Goal: Task Accomplishment & Management: Manage account settings

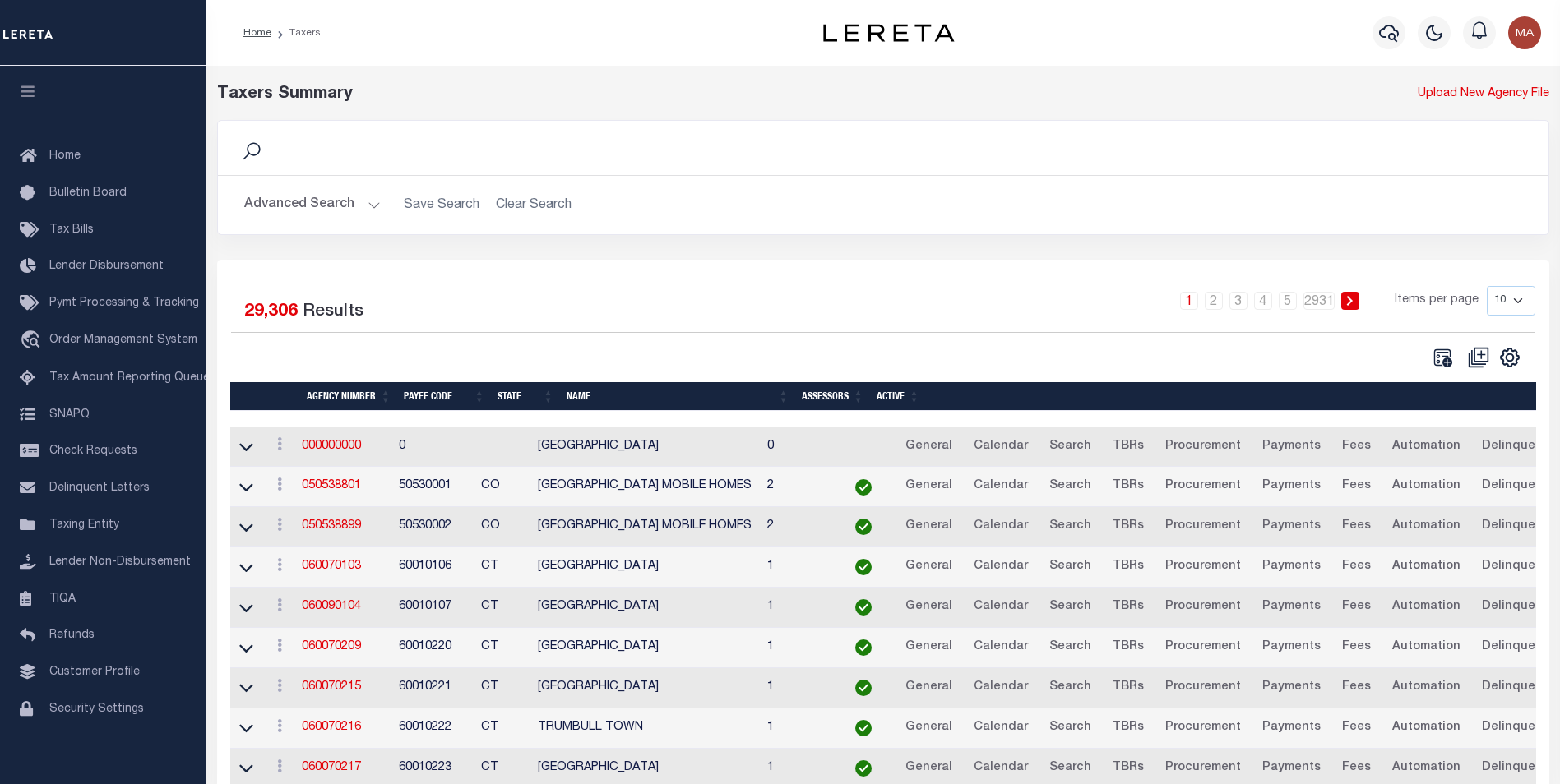
click at [356, 128] on div "Search" at bounding box center [883, 148] width 1331 height 54
click at [370, 203] on button "Advanced Search" at bounding box center [313, 204] width 137 height 32
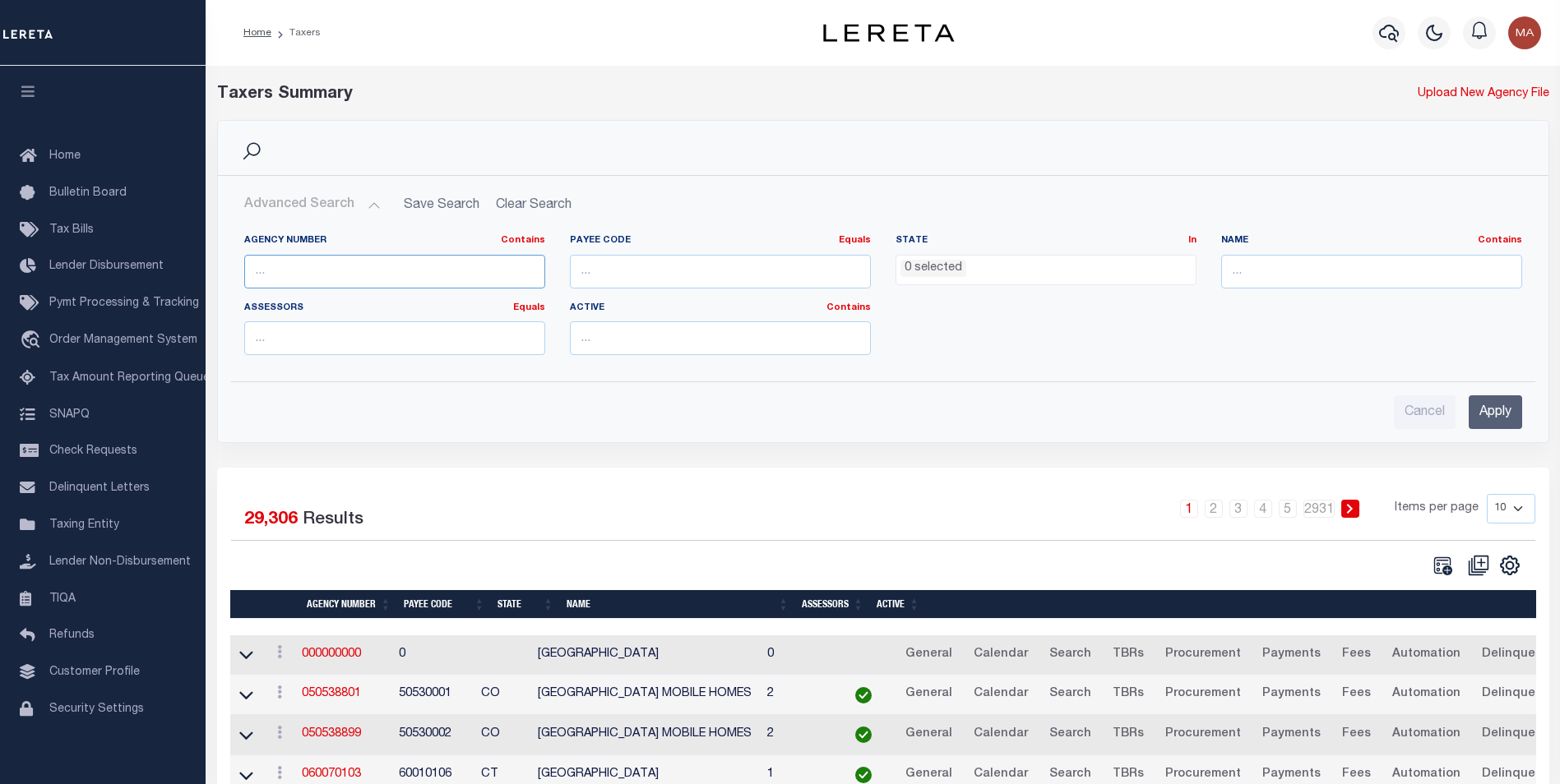
click at [299, 272] on input "text" at bounding box center [395, 271] width 301 height 34
paste input "010360000"
type input "010360000"
click at [1510, 412] on input "Apply" at bounding box center [1495, 412] width 53 height 34
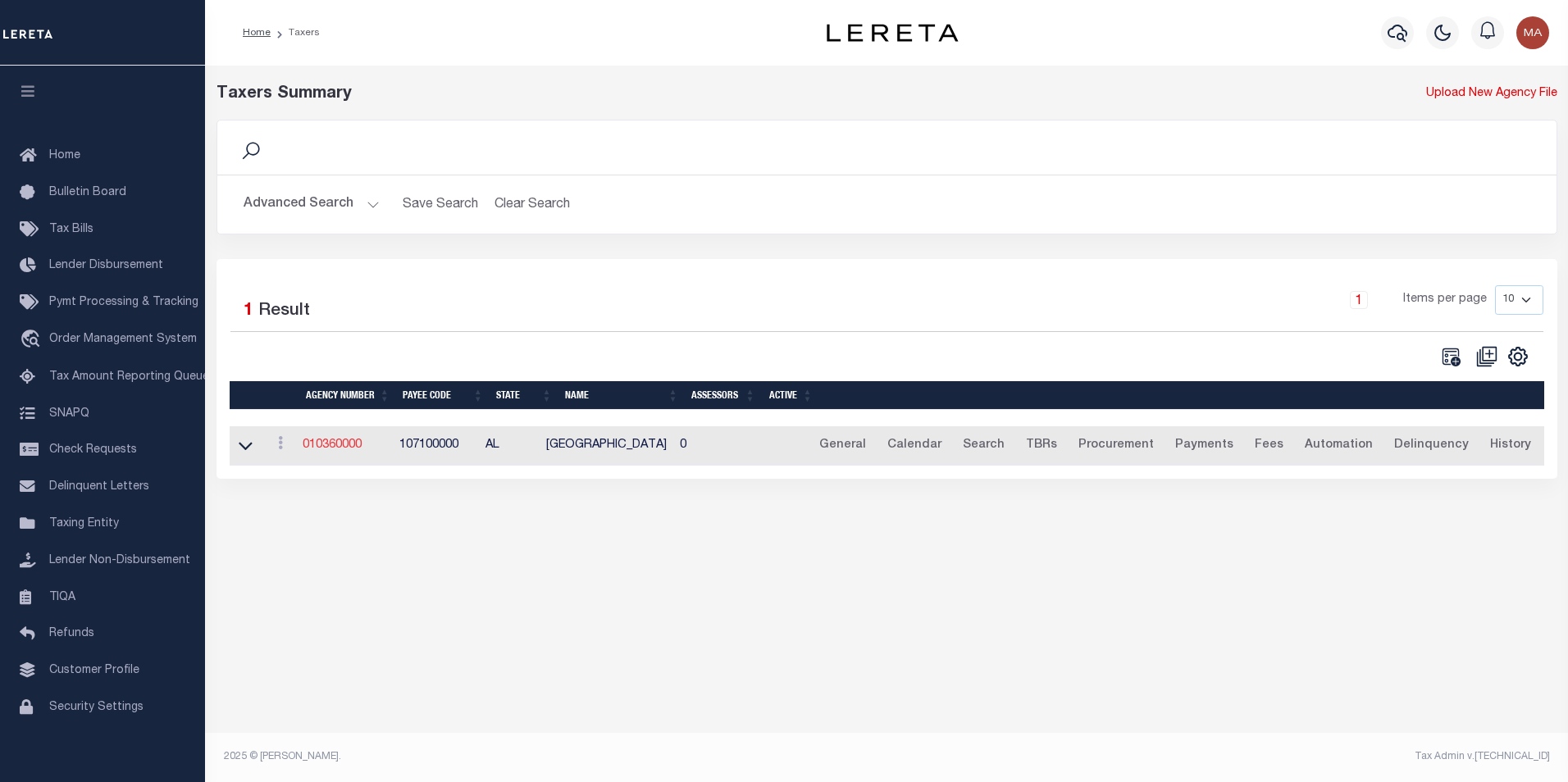
click at [341, 447] on link "010360000" at bounding box center [333, 444] width 59 height 11
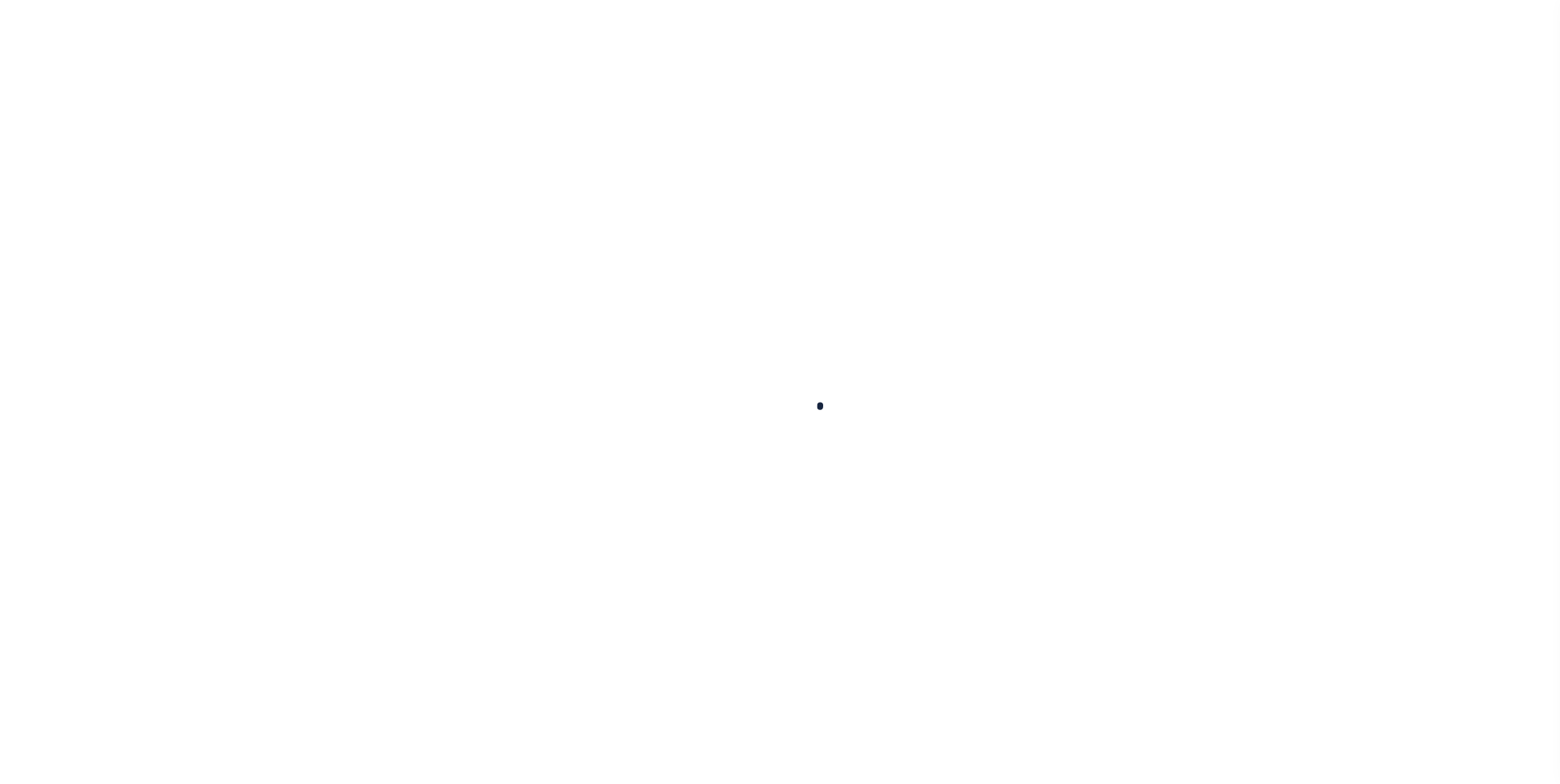
select select
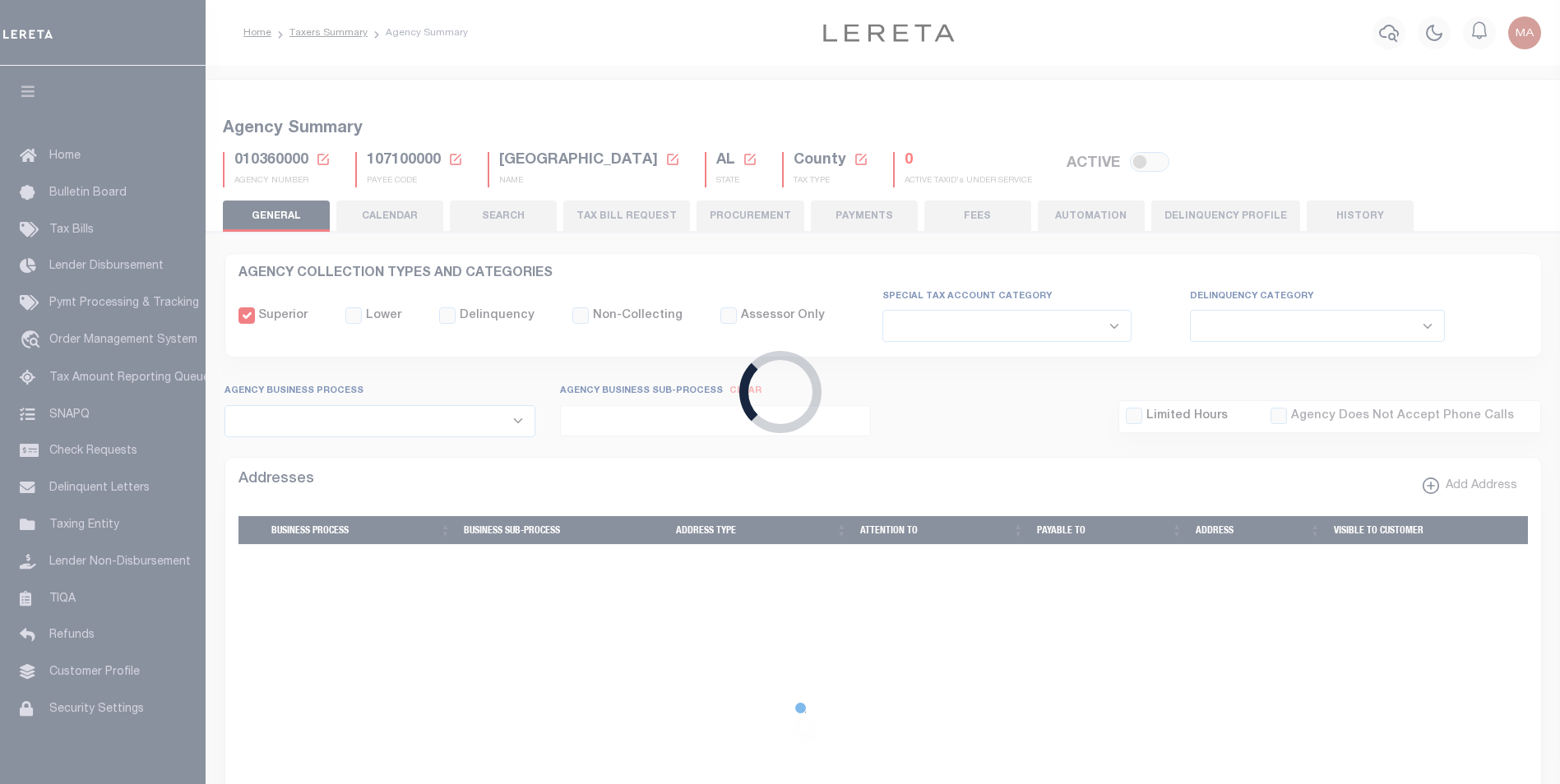
checkbox input "false"
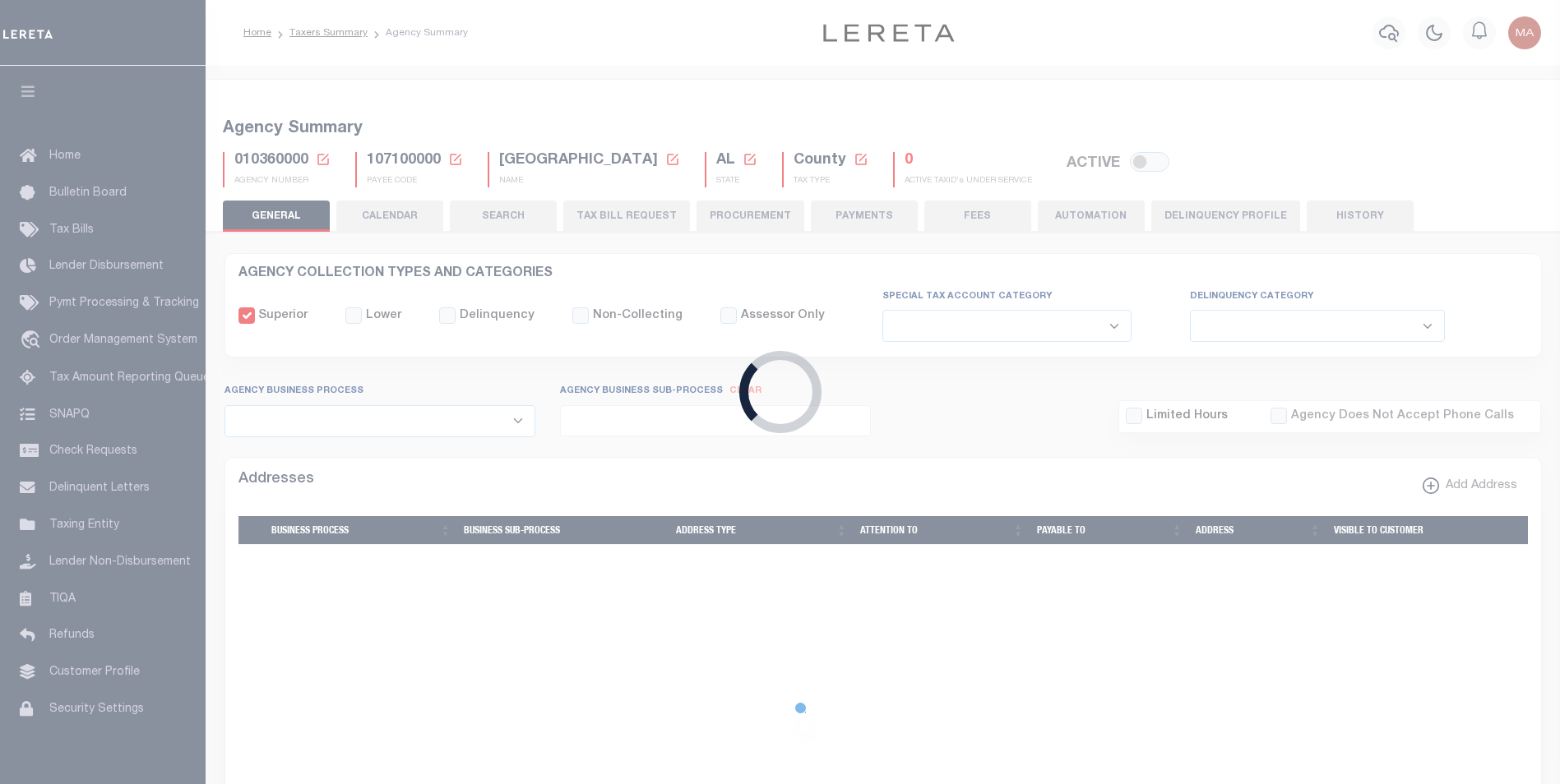
checkbox input "false"
type input "107100000"
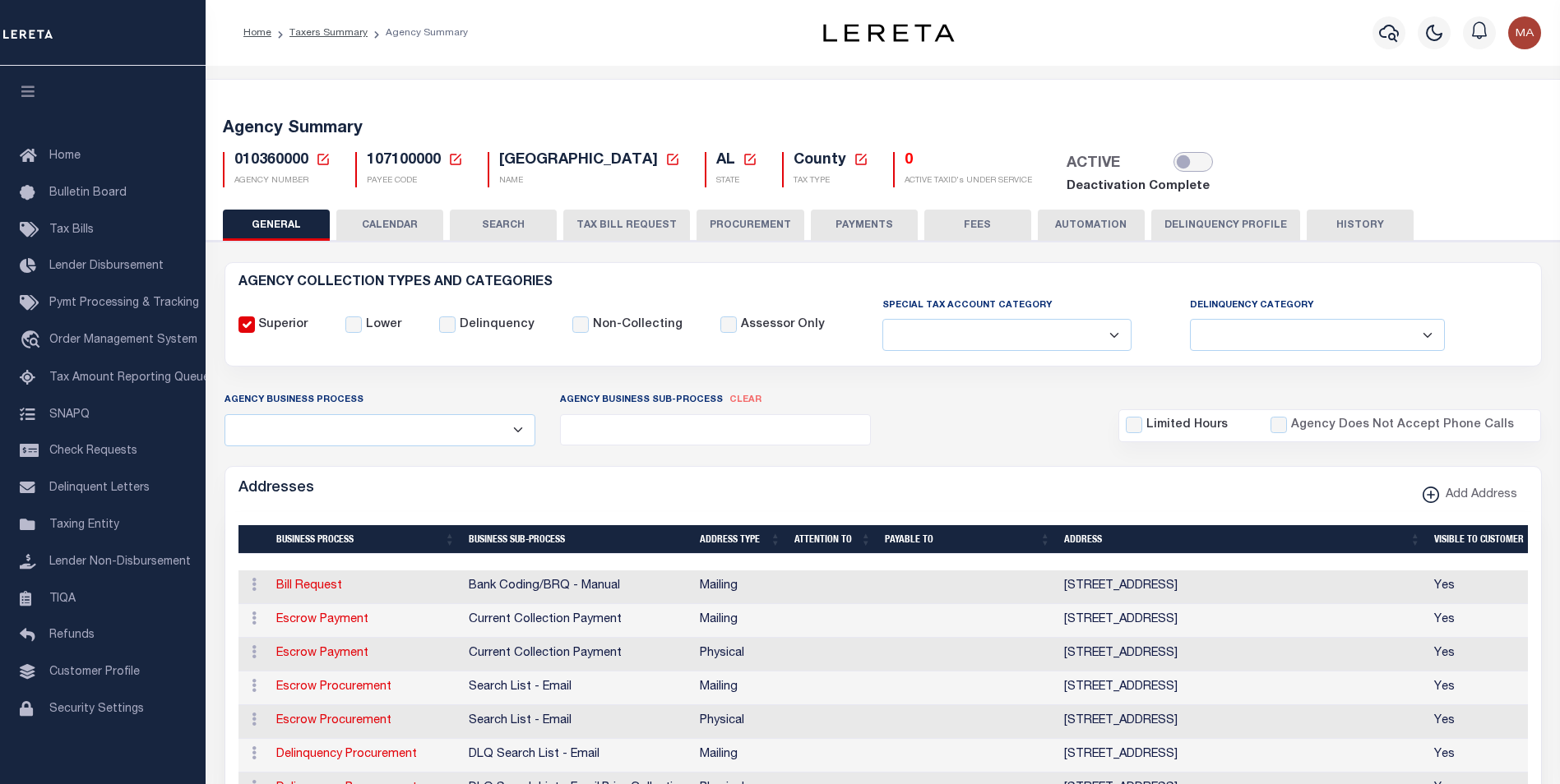
click at [1173, 157] on input "checkbox" at bounding box center [1193, 162] width 39 height 20
checkbox input "true"
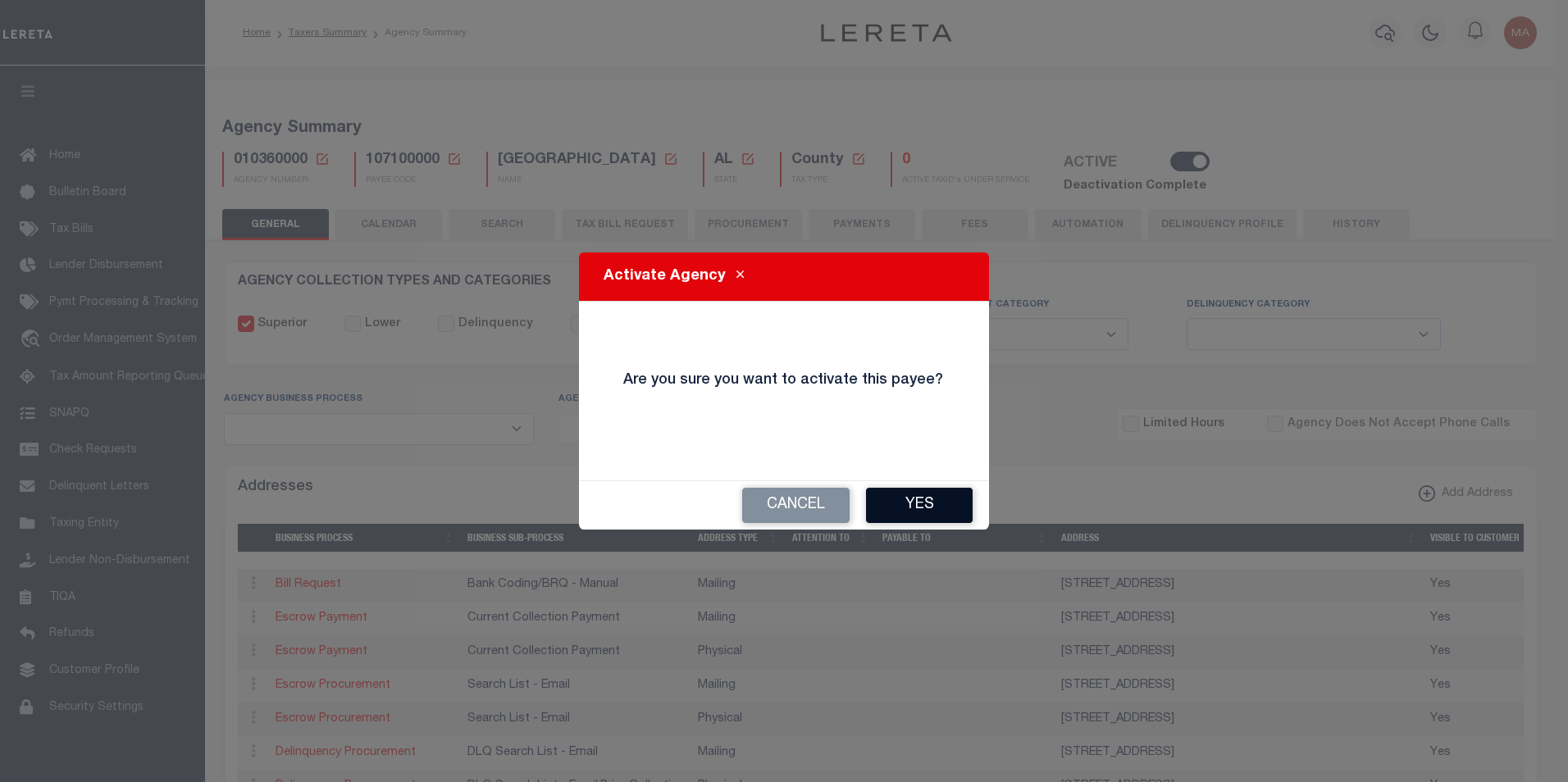
click at [915, 511] on button "Yes" at bounding box center [919, 505] width 107 height 36
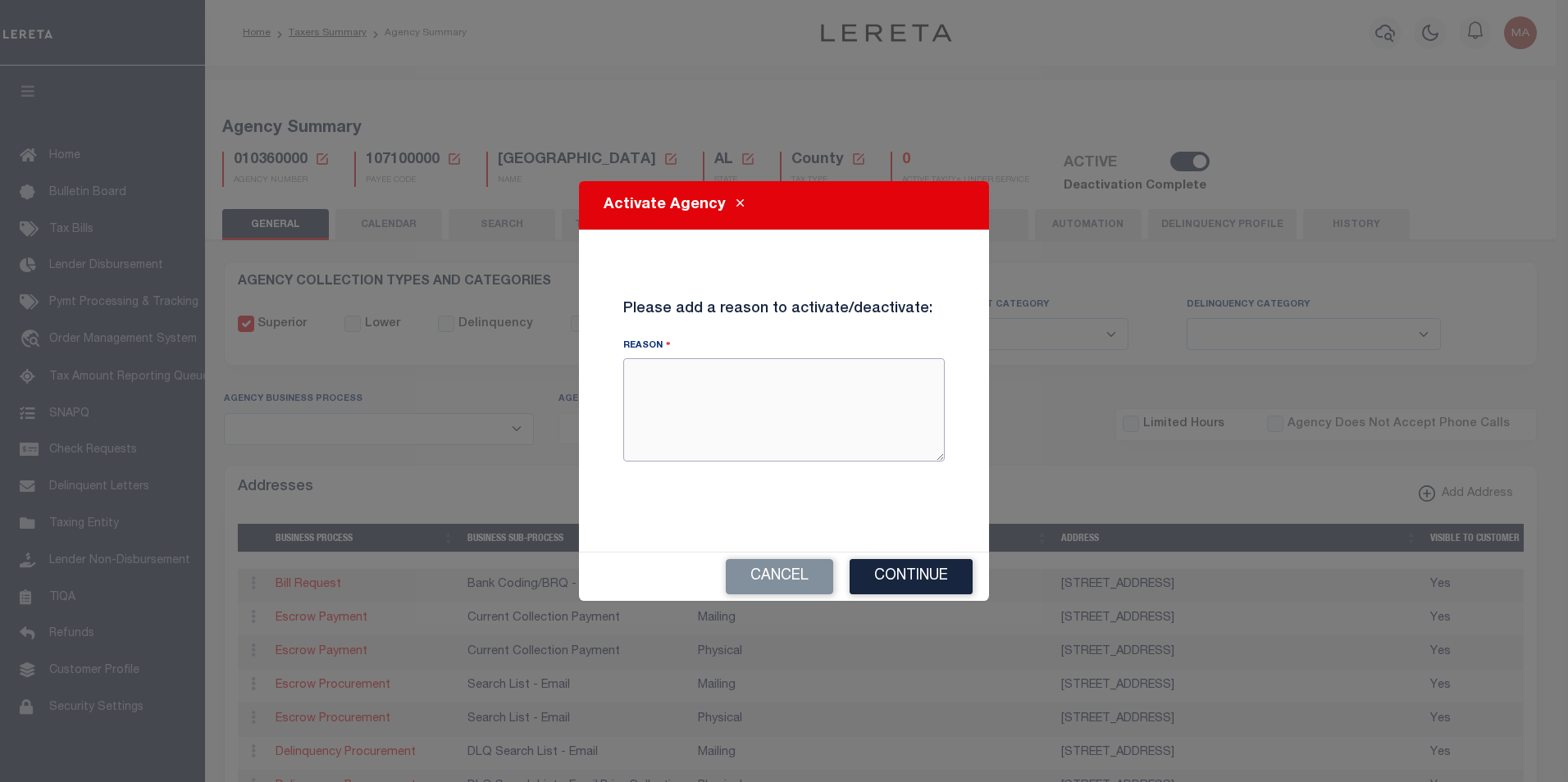
click at [809, 423] on textarea "Reason" at bounding box center [784, 410] width 321 height 103
type textarea "test"
click at [942, 571] on button "Continue" at bounding box center [912, 576] width 123 height 36
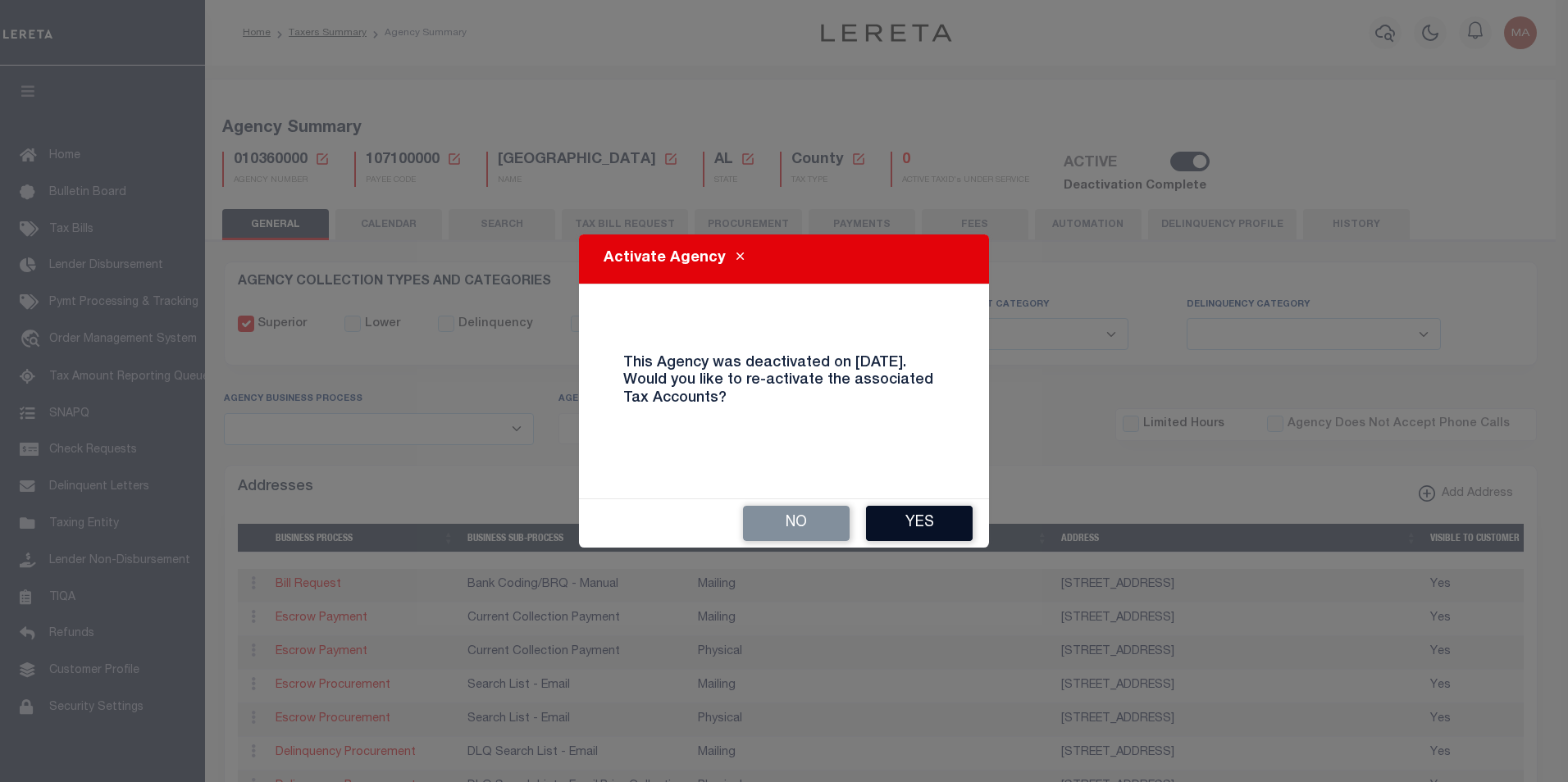
click at [945, 522] on button "Yes" at bounding box center [919, 523] width 107 height 36
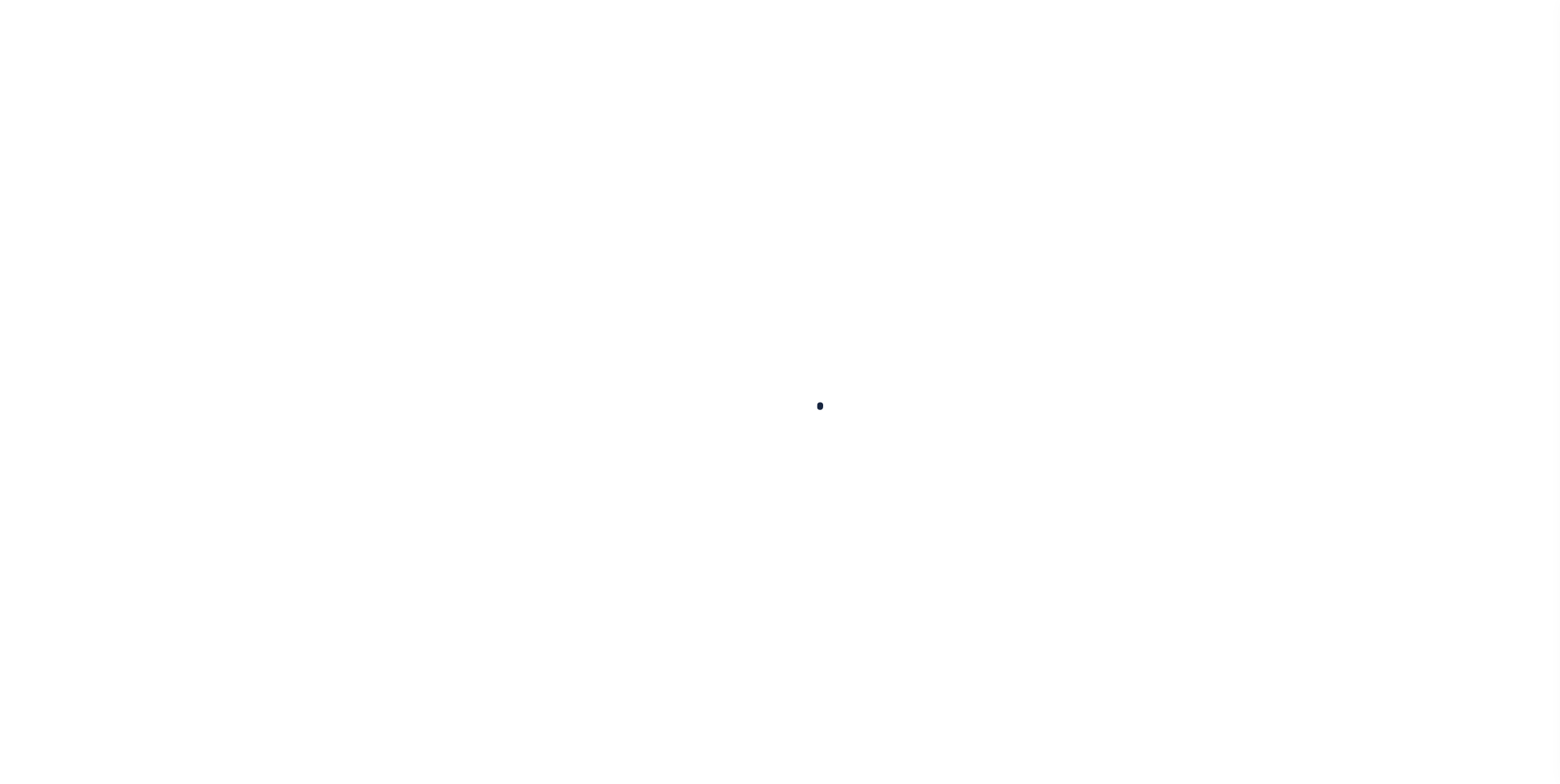
select select
checkbox input "false"
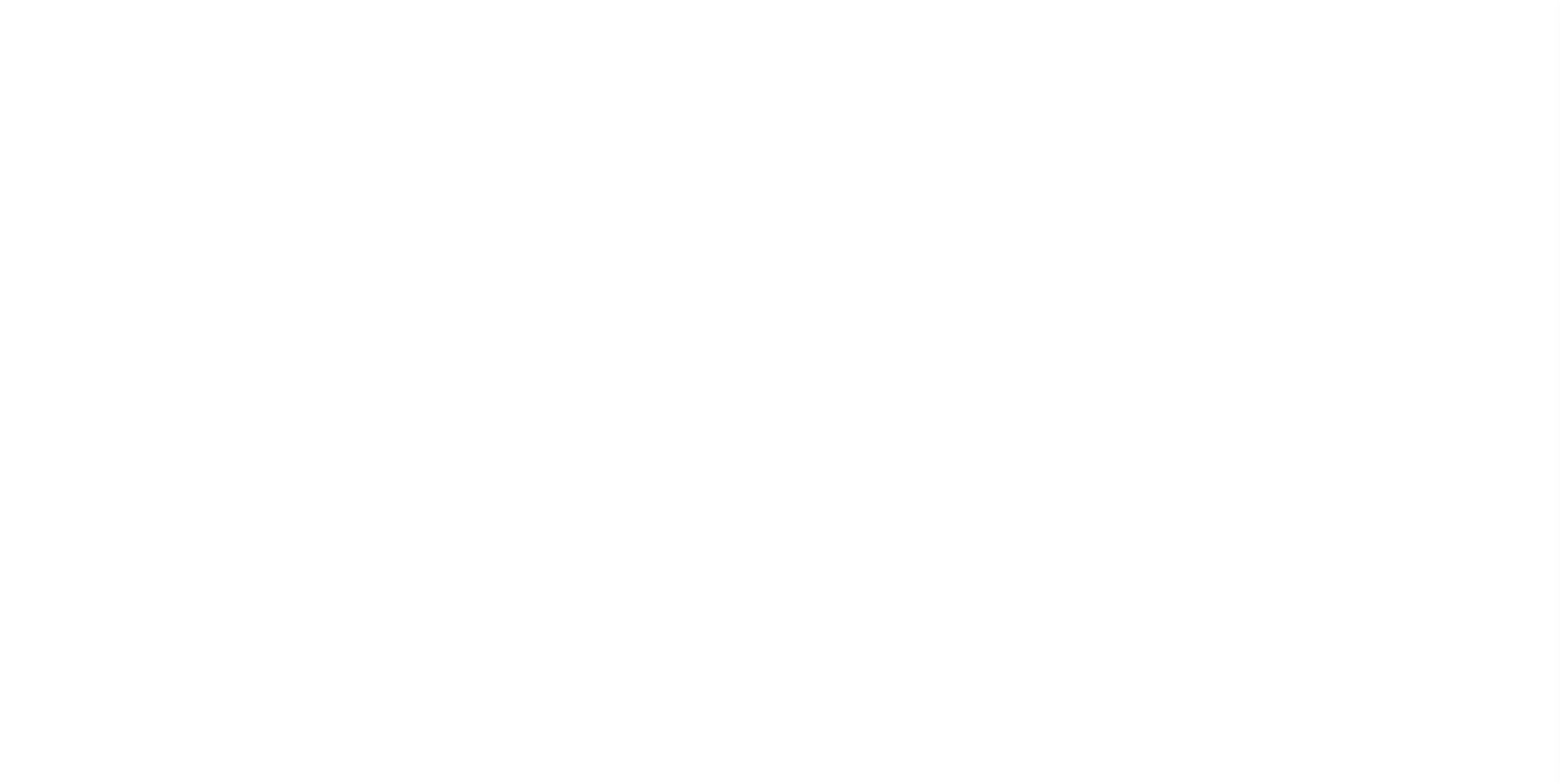
checkbox input "false"
type input "107100000"
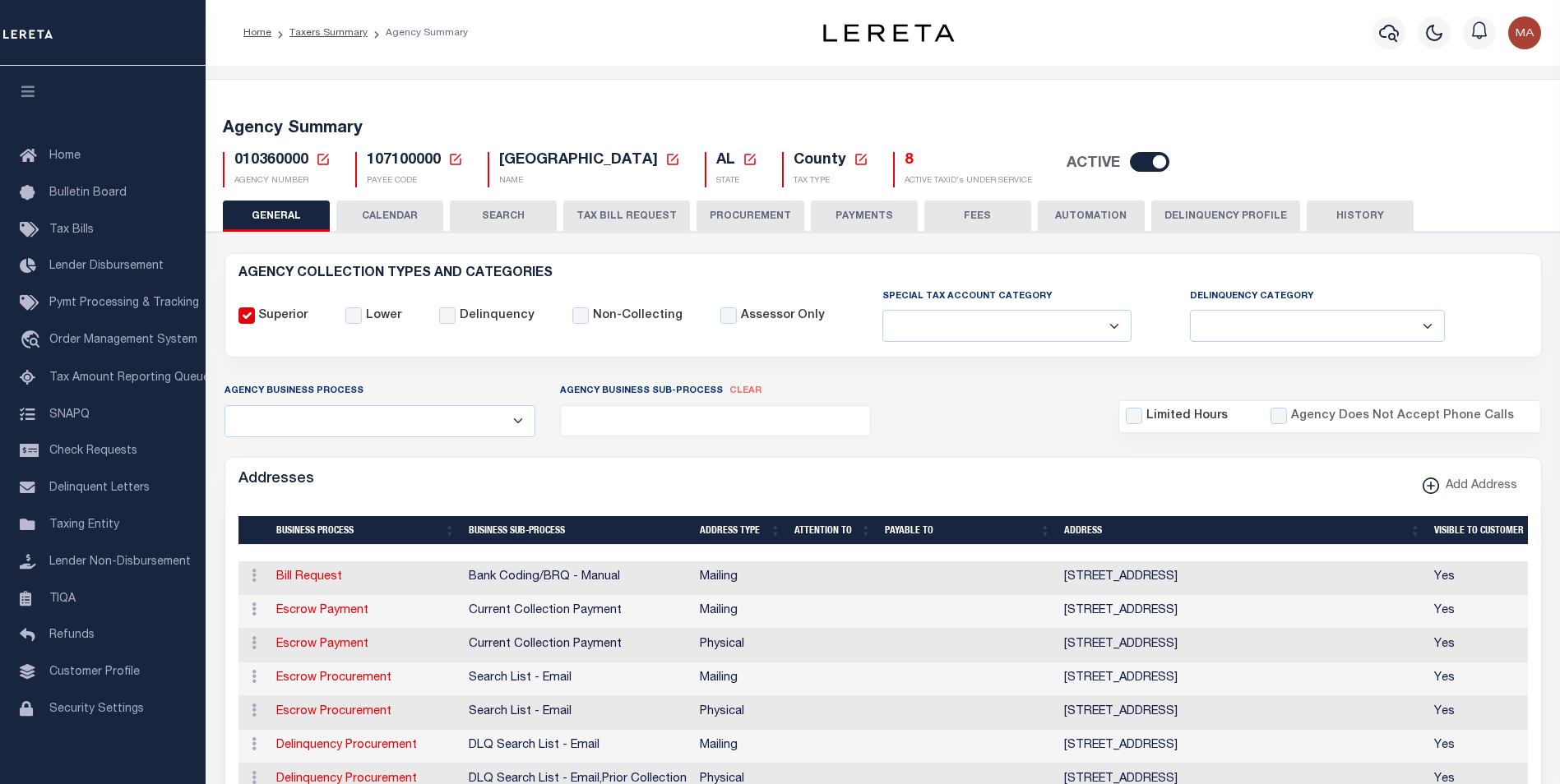
click at [1130, 163] on input "checkbox" at bounding box center [1149, 162] width 39 height 20
checkbox input "false"
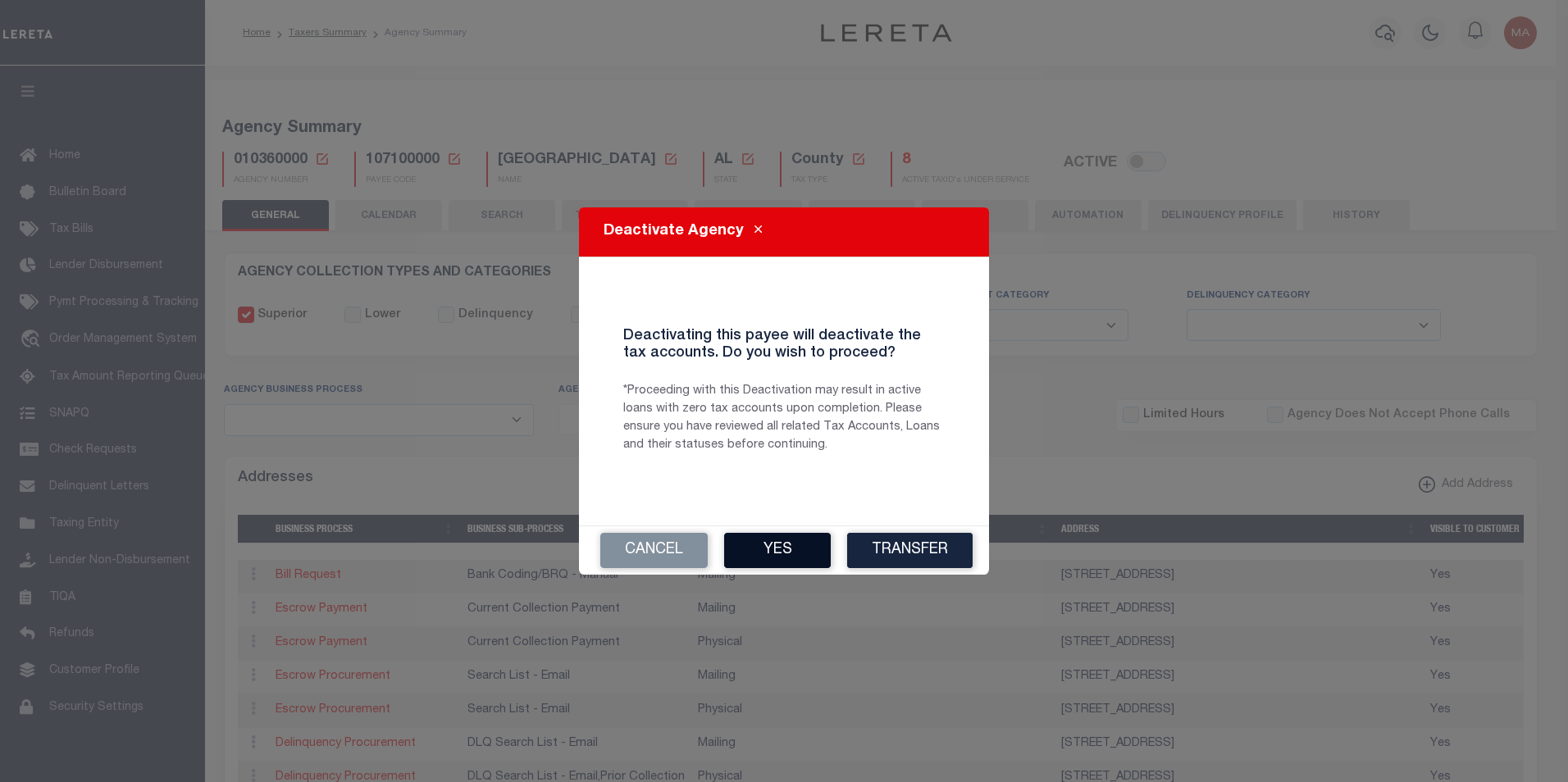
click at [808, 547] on button "Yes" at bounding box center [777, 550] width 107 height 36
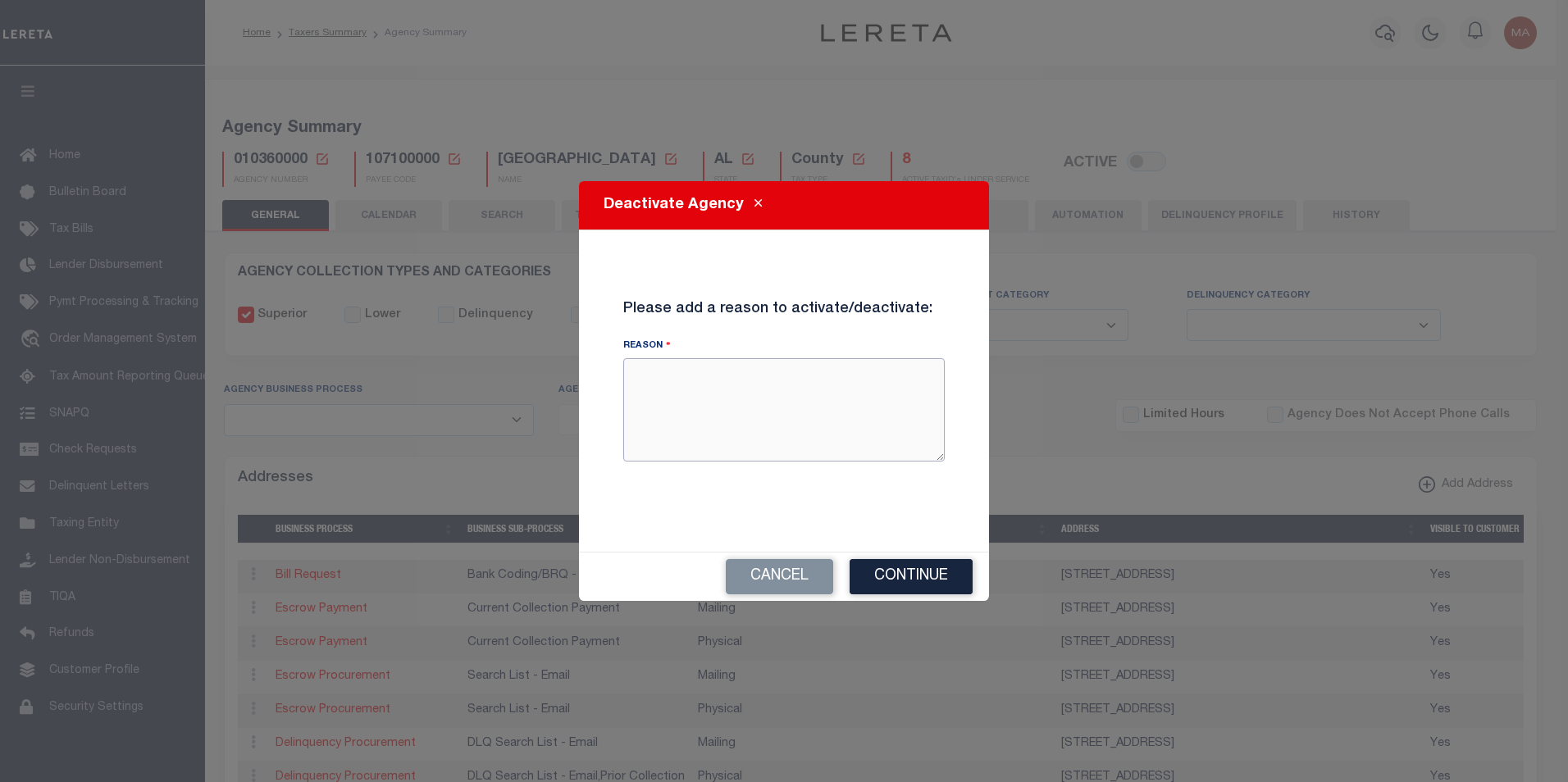
click at [761, 401] on textarea "Reason" at bounding box center [784, 410] width 321 height 103
type textarea "test"
click at [896, 580] on button "Continue" at bounding box center [912, 576] width 123 height 36
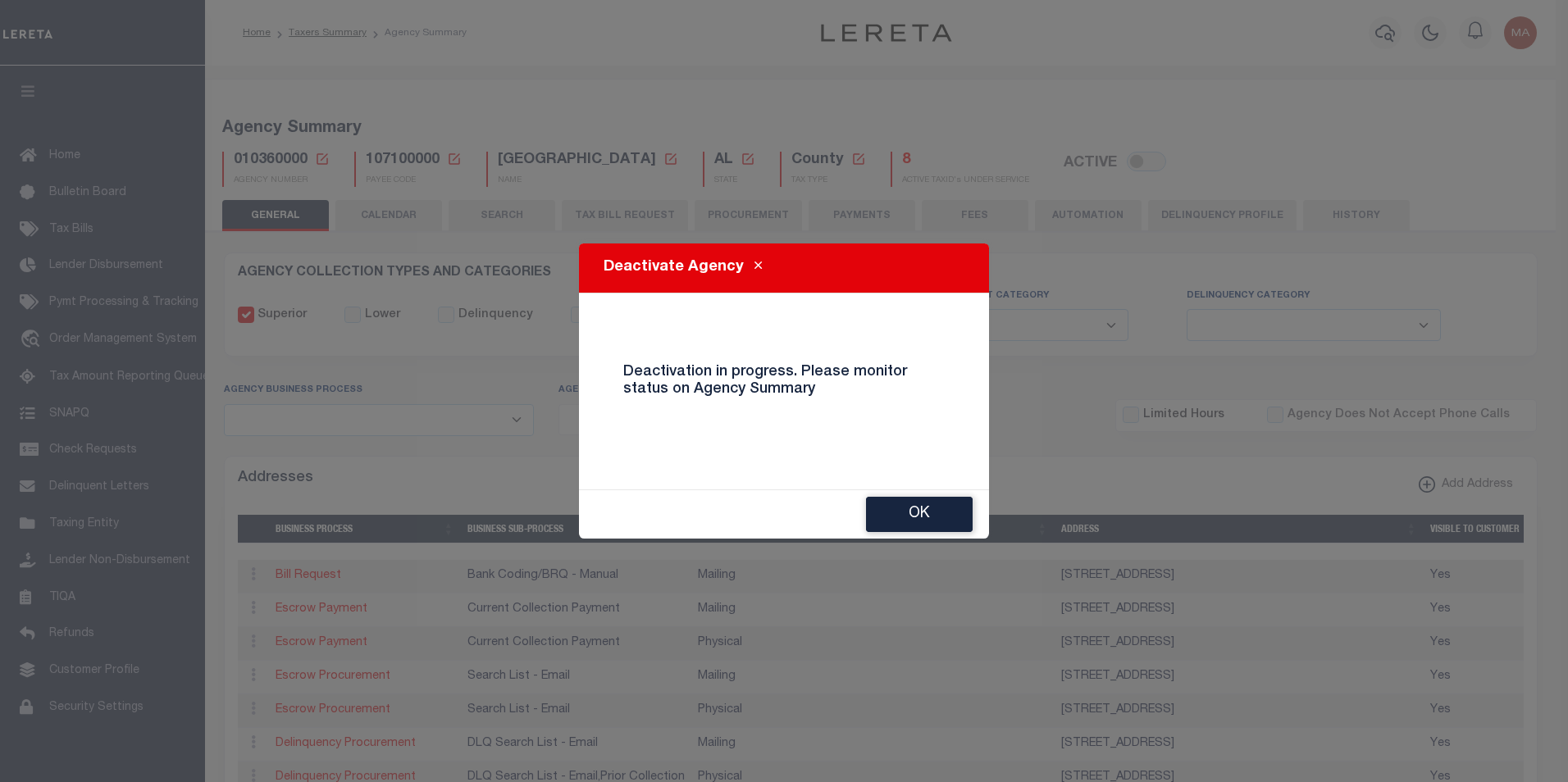
drag, startPoint x: 896, startPoint y: 516, endPoint x: 893, endPoint y: 507, distance: 9.5
click at [896, 516] on button "OK" at bounding box center [919, 515] width 107 height 36
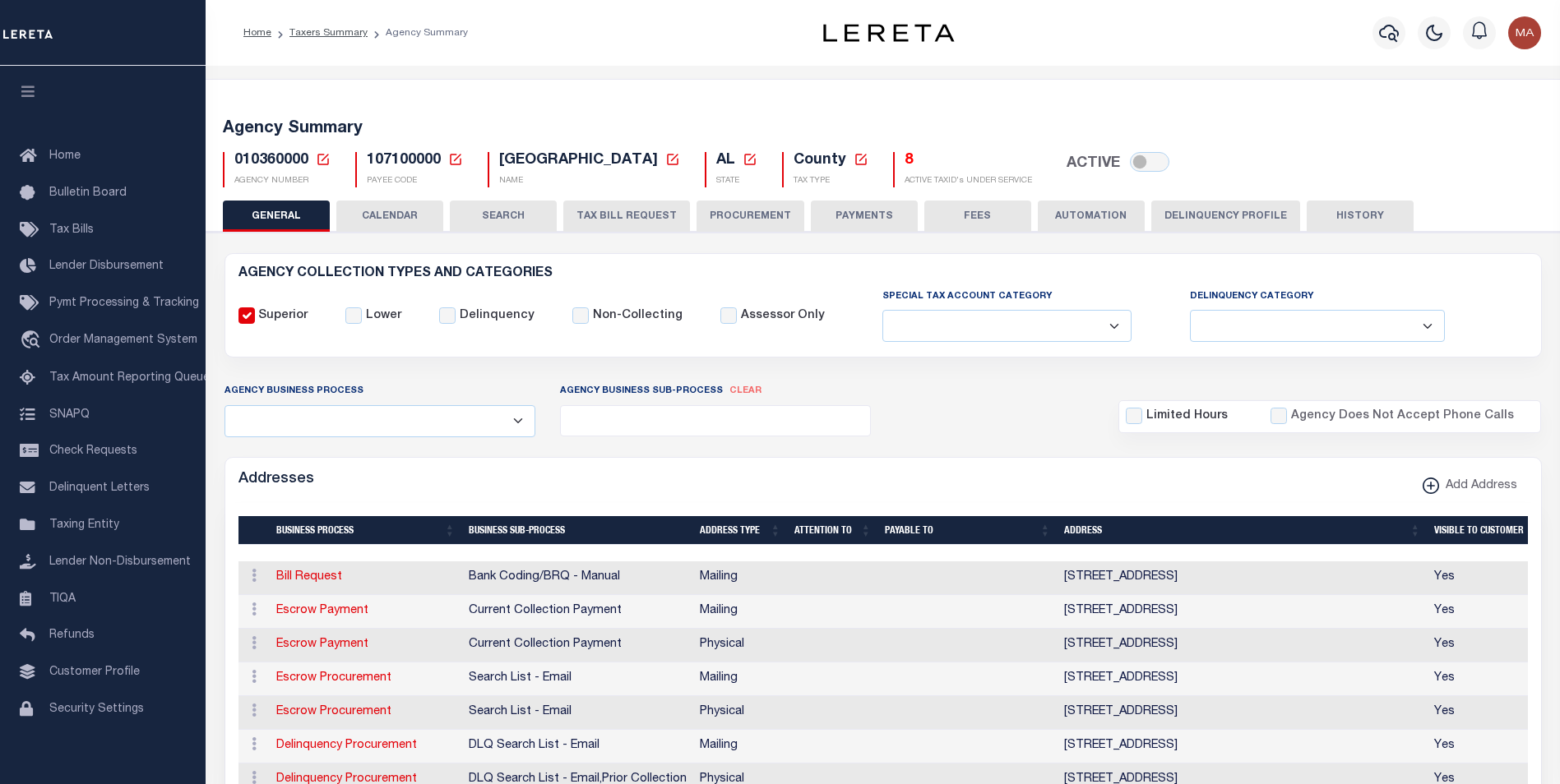
checkbox input "true"
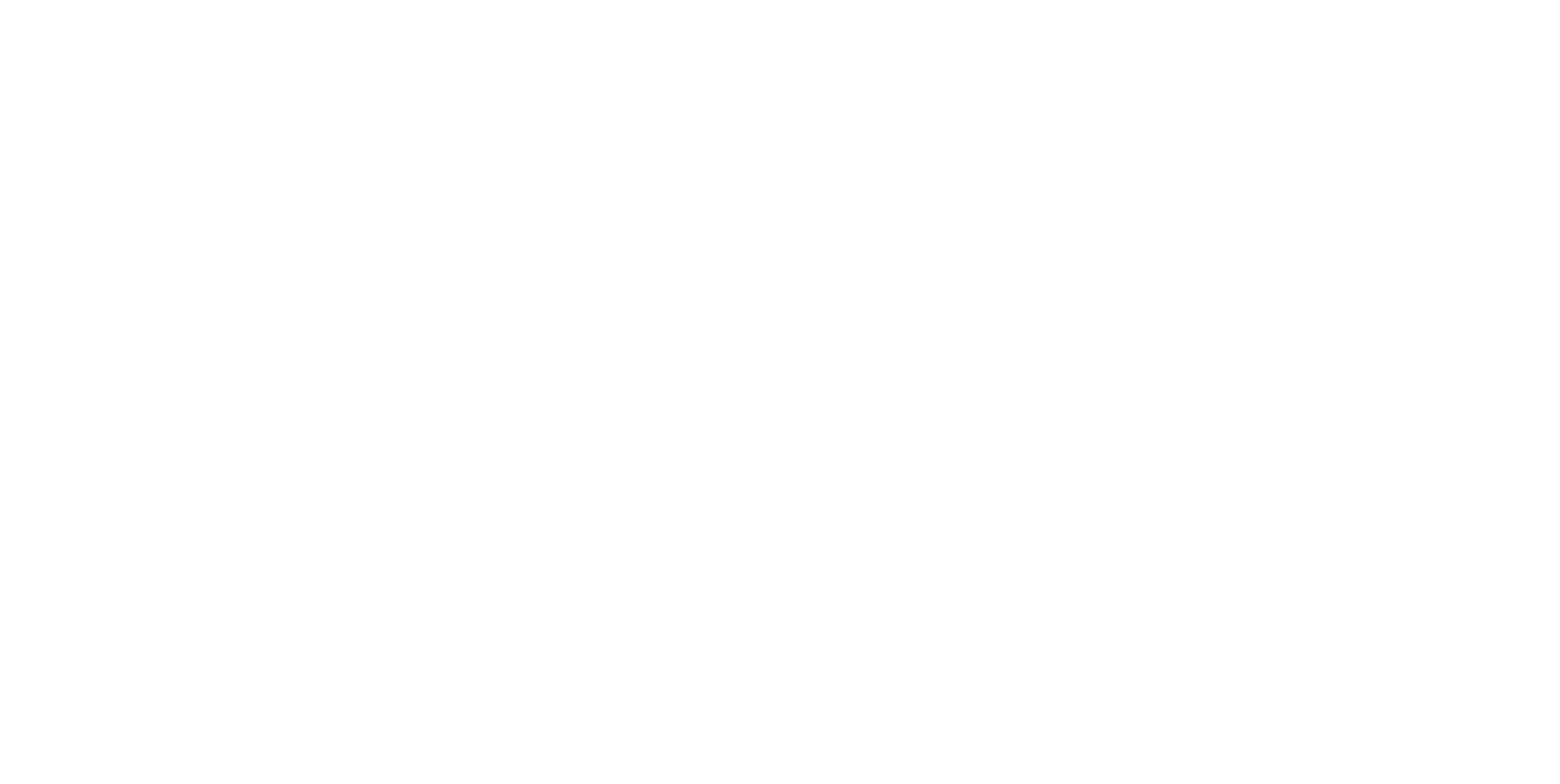
select select
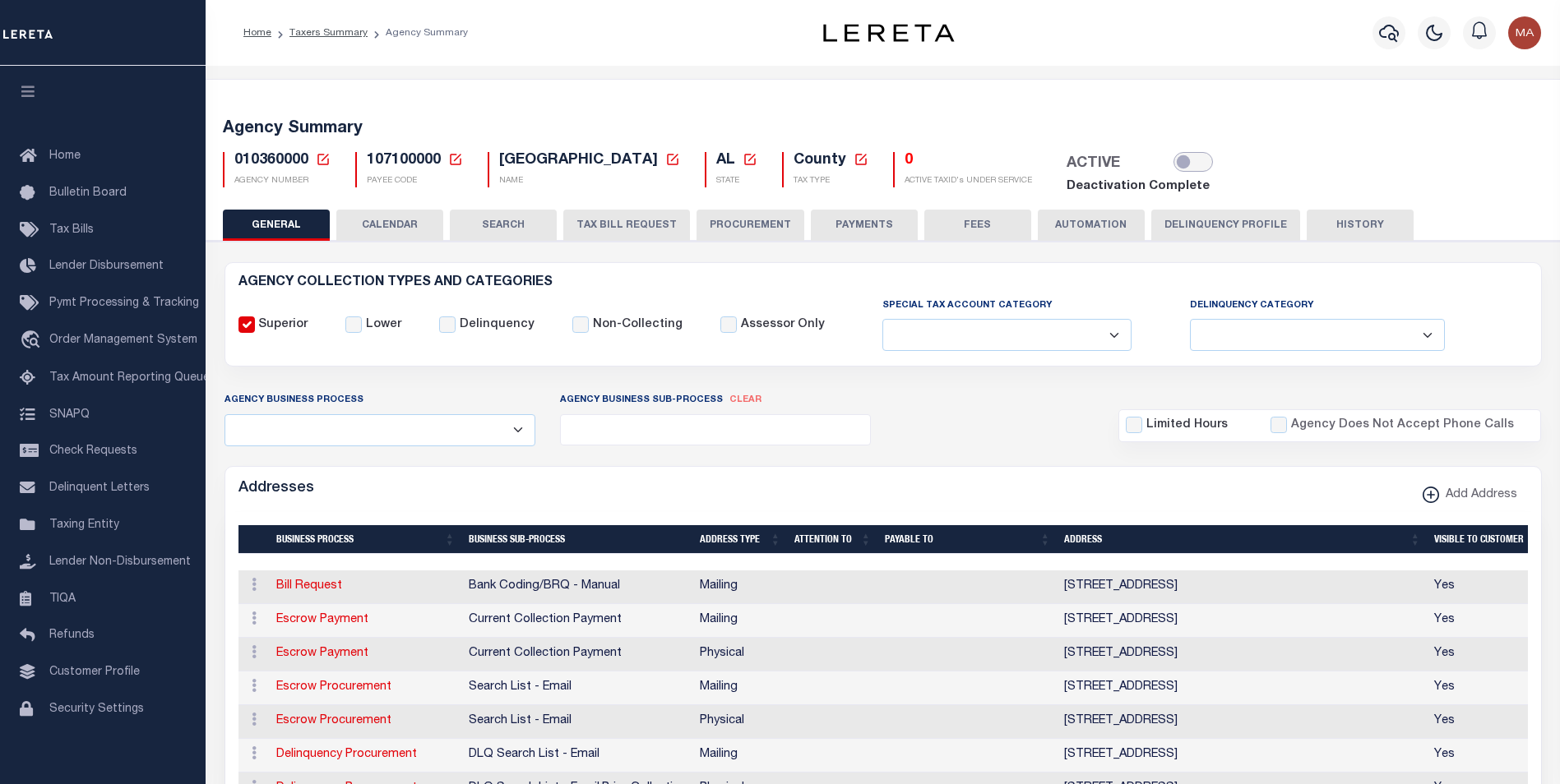
click at [1174, 167] on input "checkbox" at bounding box center [1193, 162] width 39 height 20
checkbox input "true"
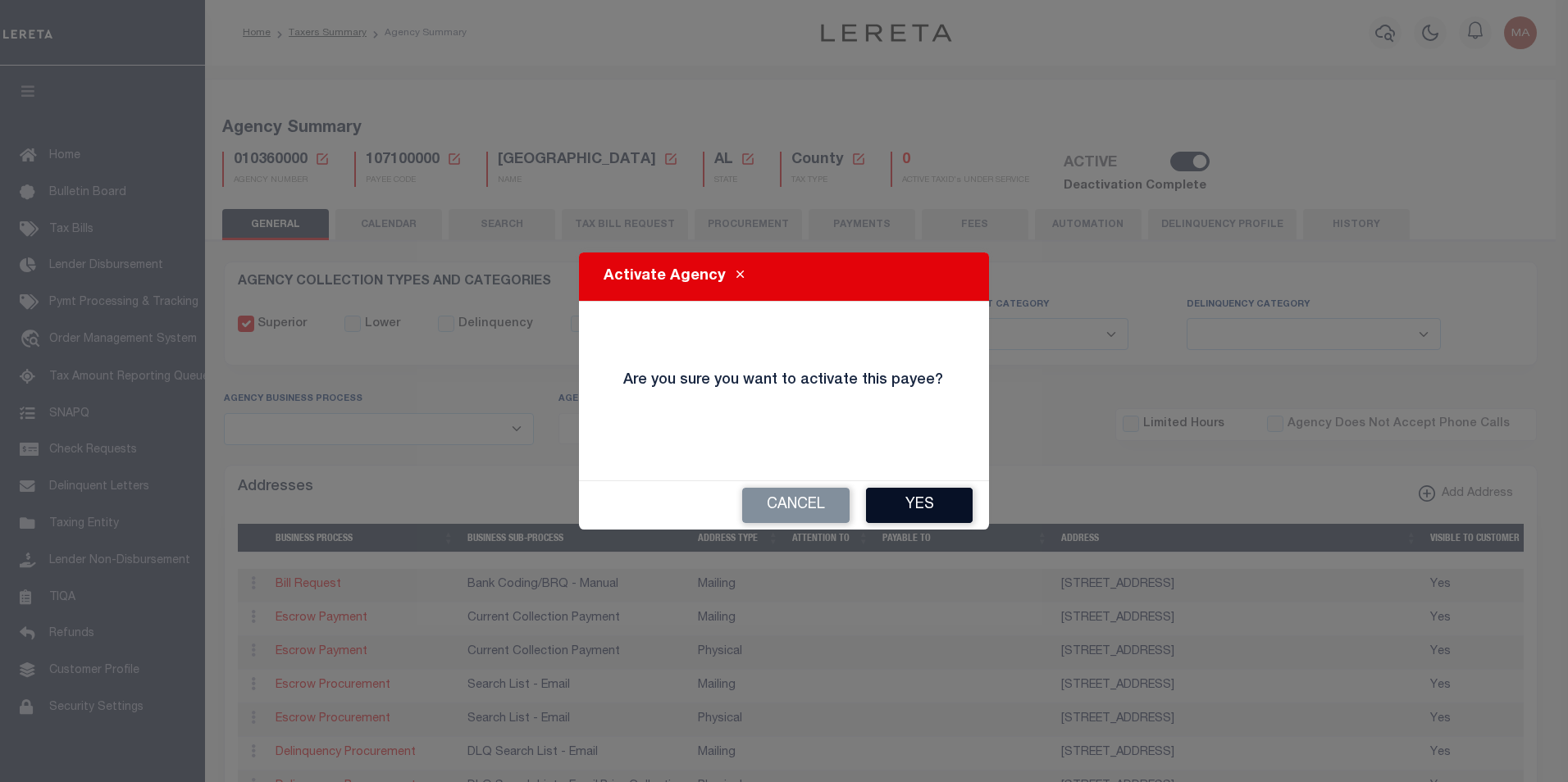
click at [910, 510] on button "Yes" at bounding box center [919, 505] width 107 height 36
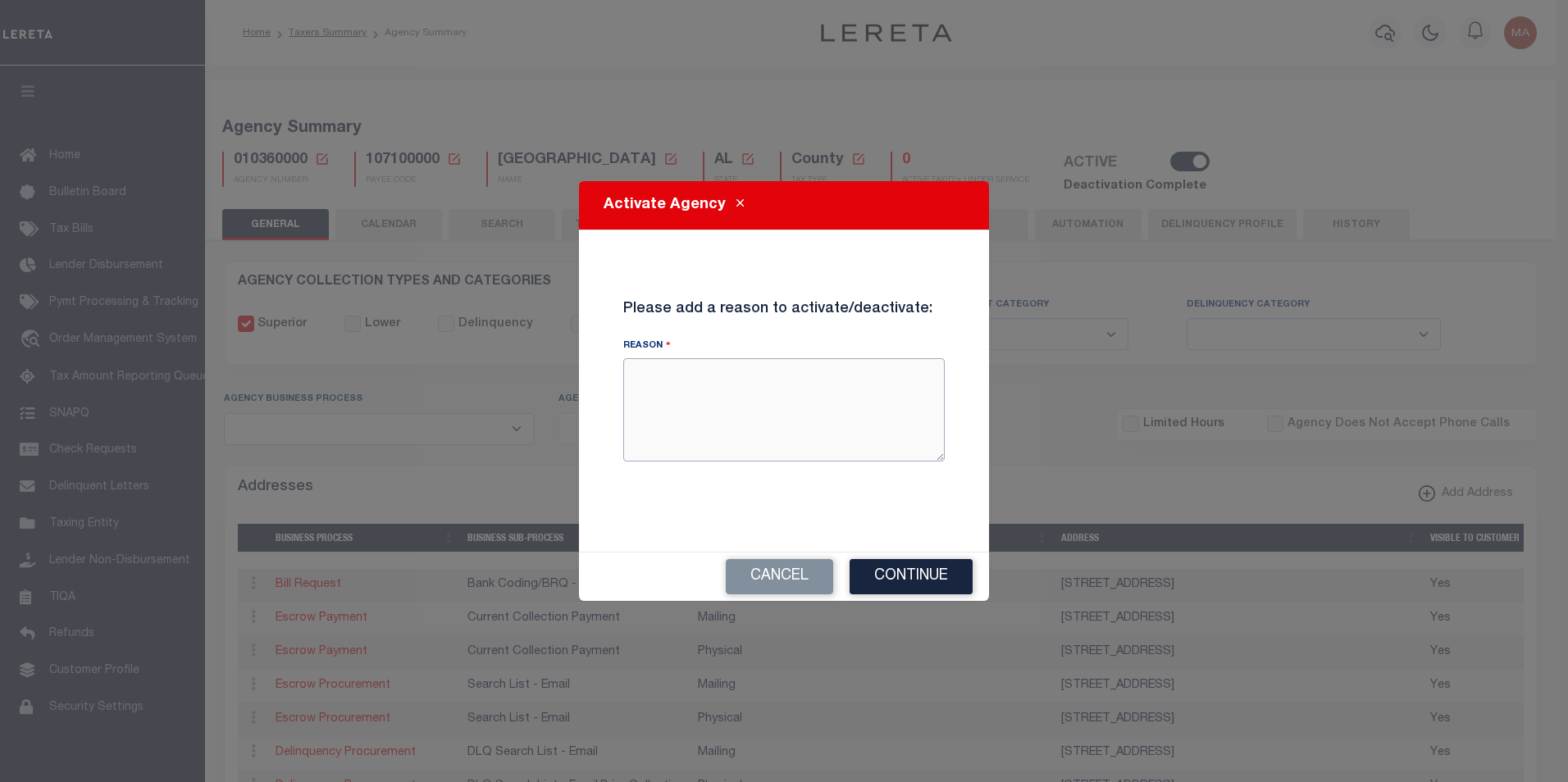
click at [750, 409] on textarea "Reason" at bounding box center [784, 410] width 321 height 103
type textarea "test"
click at [922, 587] on button "Continue" at bounding box center [912, 576] width 123 height 36
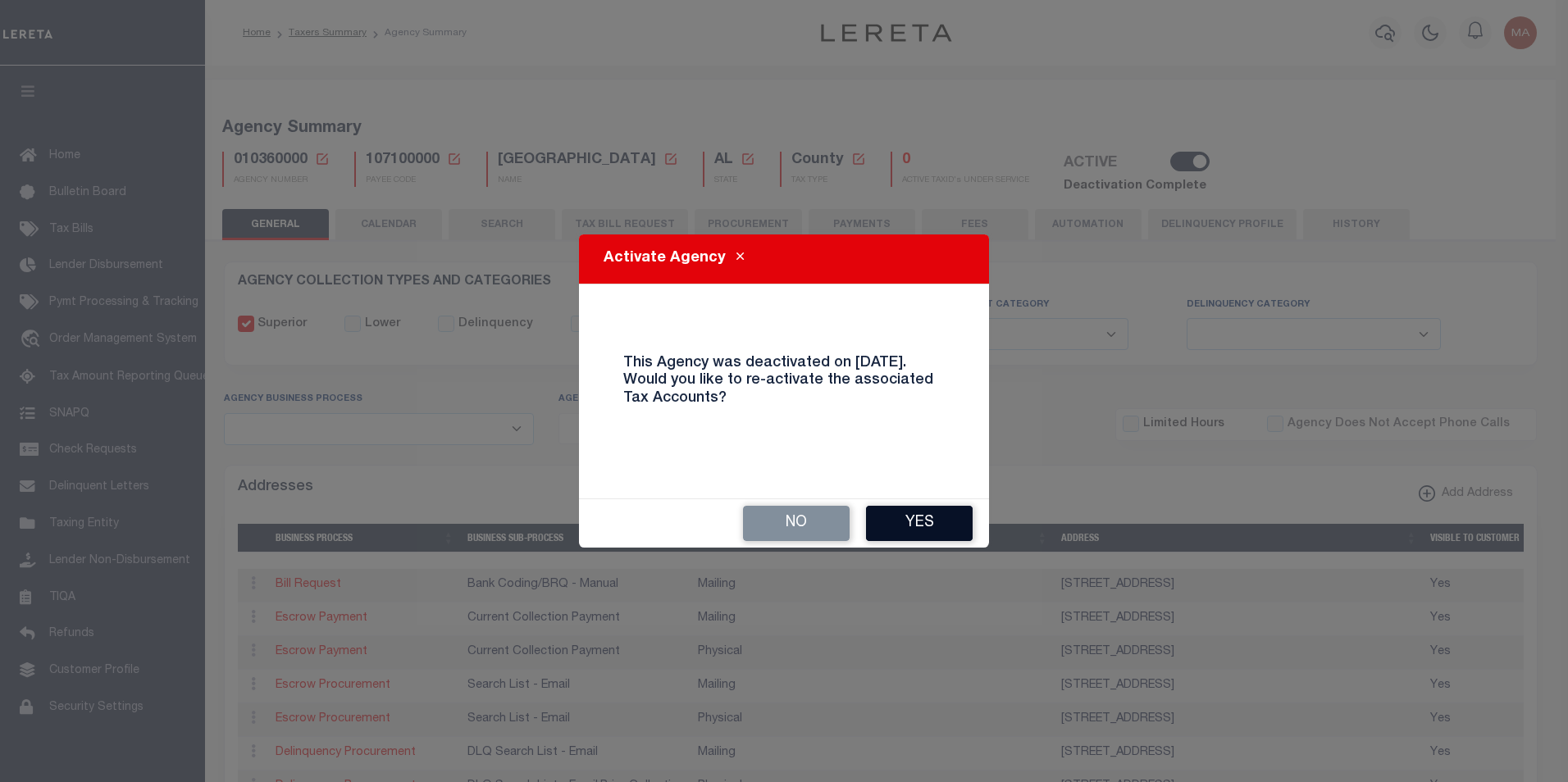
click at [944, 520] on button "Yes" at bounding box center [919, 523] width 107 height 36
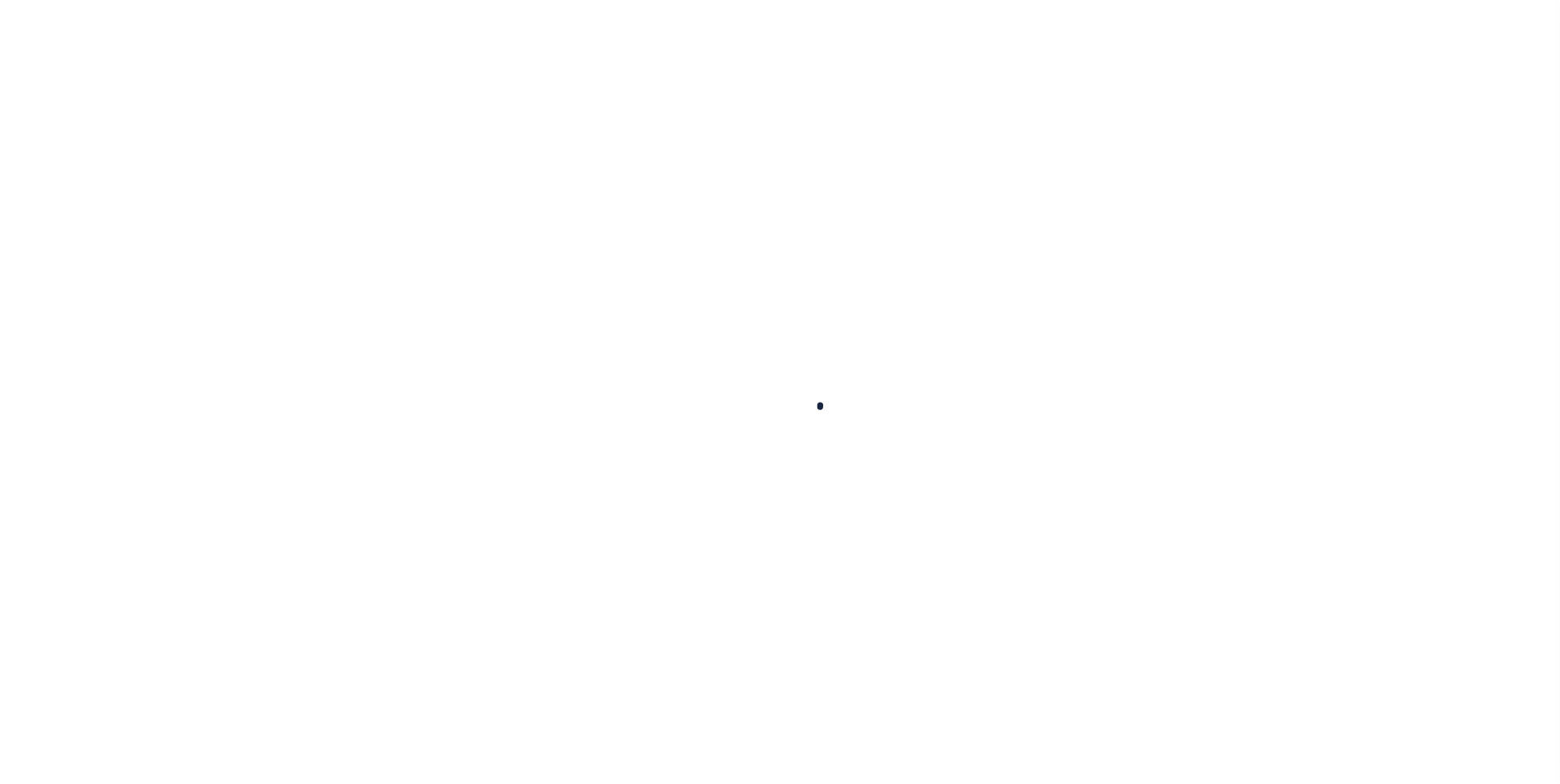
select select
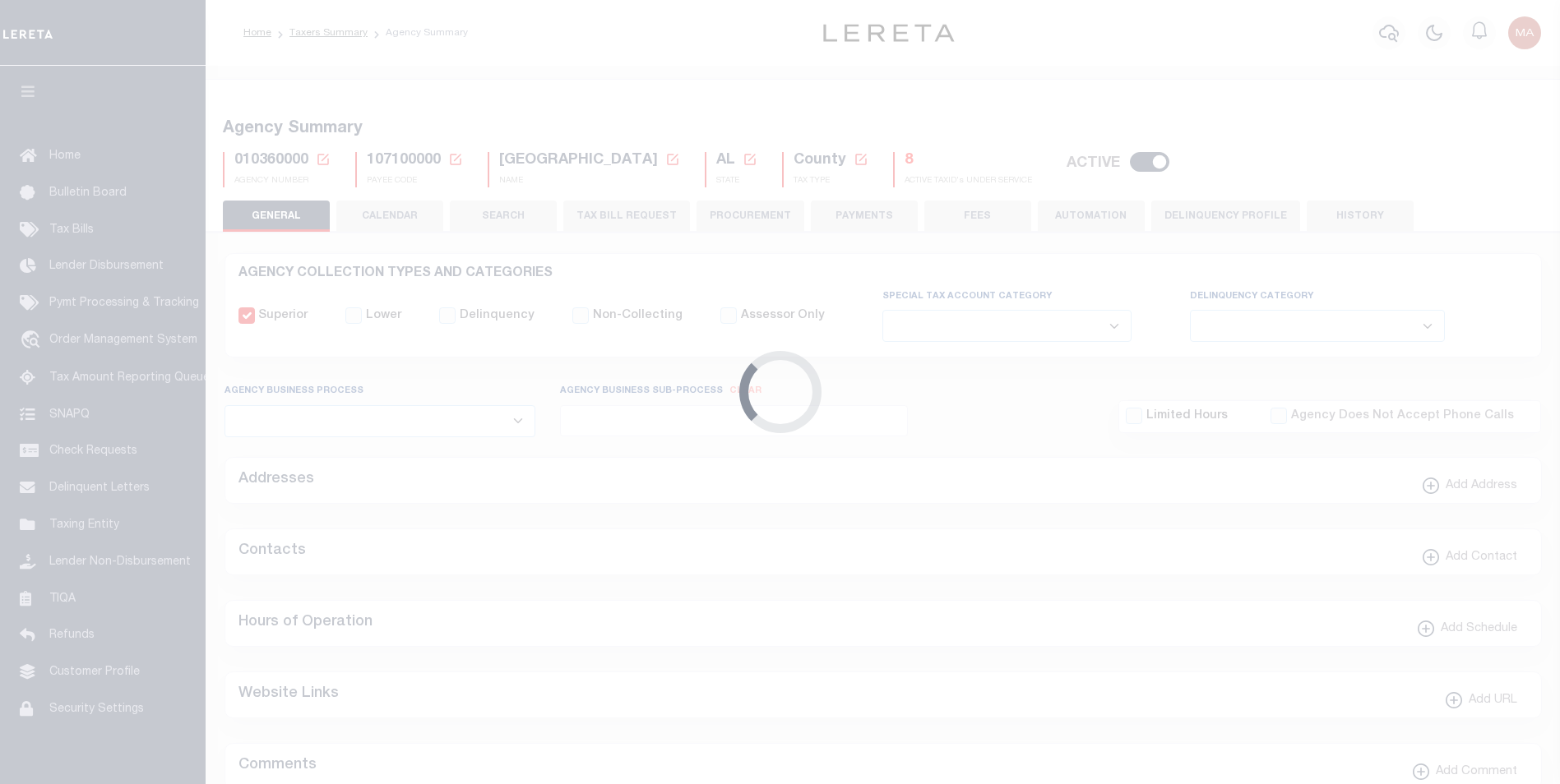
checkbox input "false"
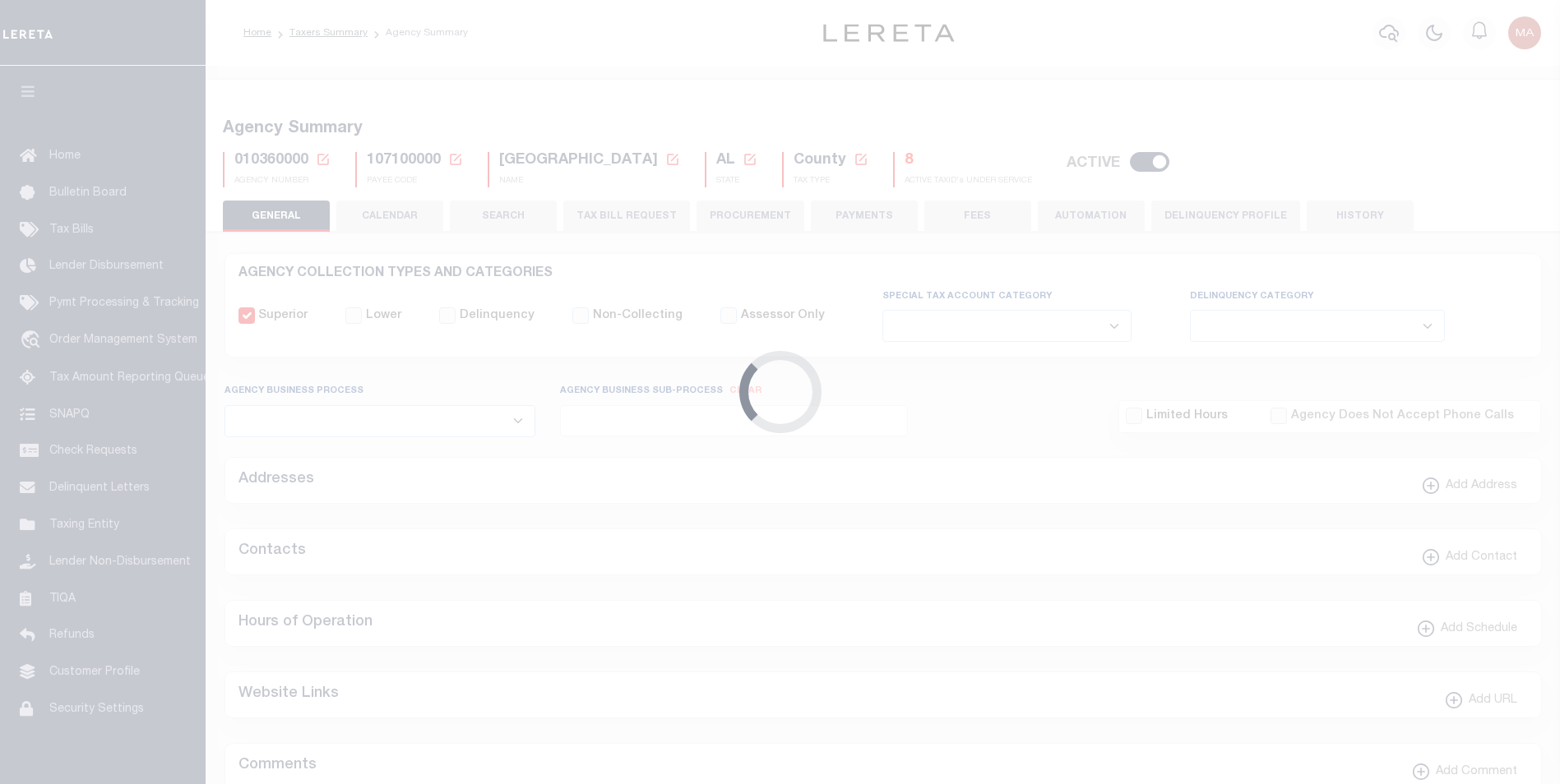
type input "107100000"
